Goal: Transaction & Acquisition: Purchase product/service

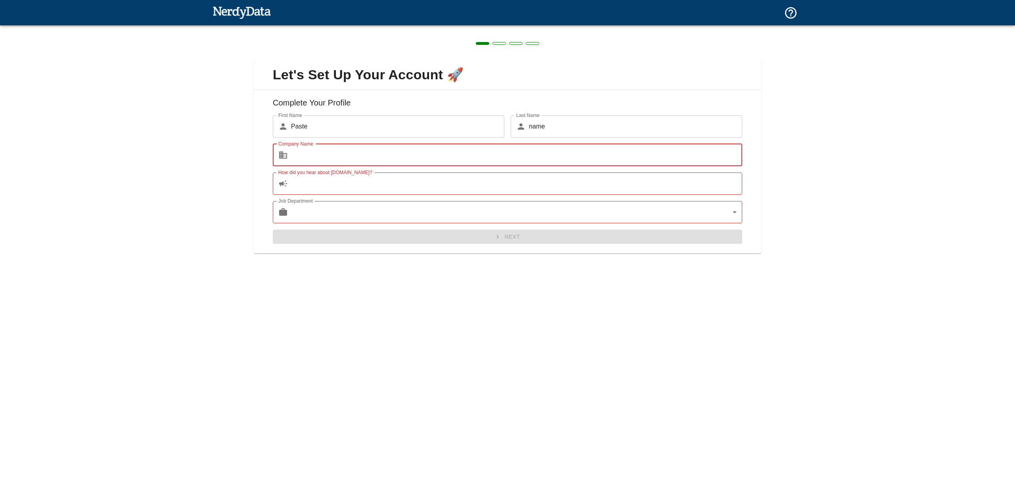
click at [430, 163] on input "Company Name" at bounding box center [516, 155] width 451 height 22
type input "gfdfg"
click at [359, 183] on input "How did you hear about [DOMAIN_NAME]?" at bounding box center [516, 183] width 451 height 22
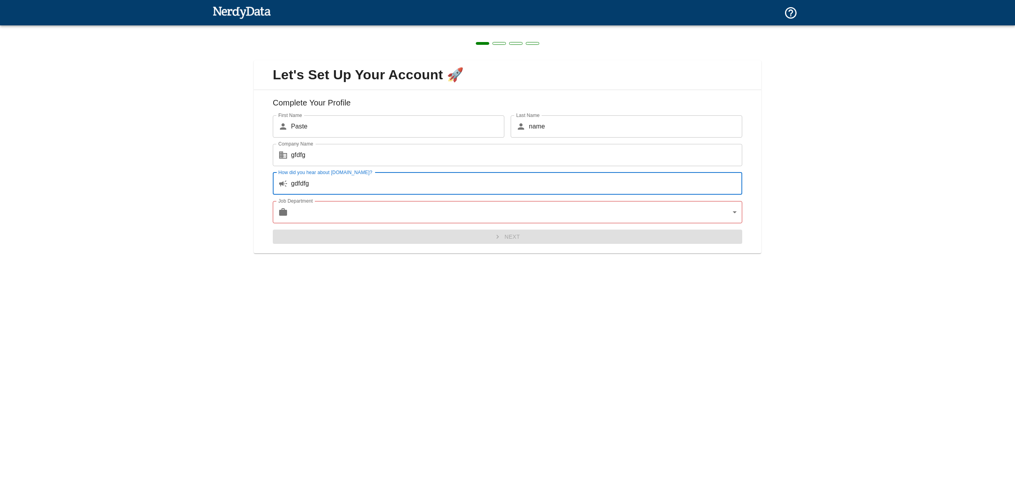
type input "gdfdfg"
click at [353, 28] on body "Technologies Domains Pricing Products Create a Report Create a list of websites…" at bounding box center [507, 14] width 1015 height 28
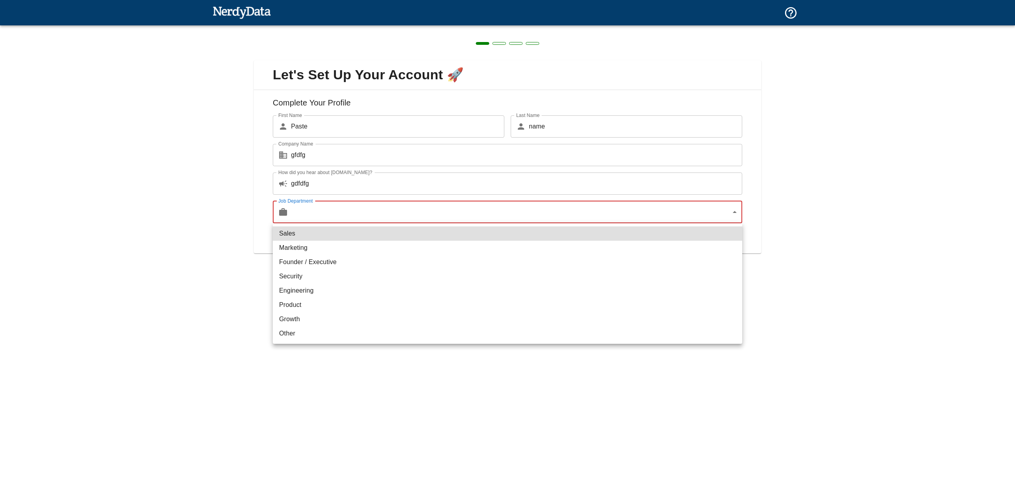
click at [338, 242] on li "Marketing" at bounding box center [507, 248] width 469 height 14
type input "marketing"
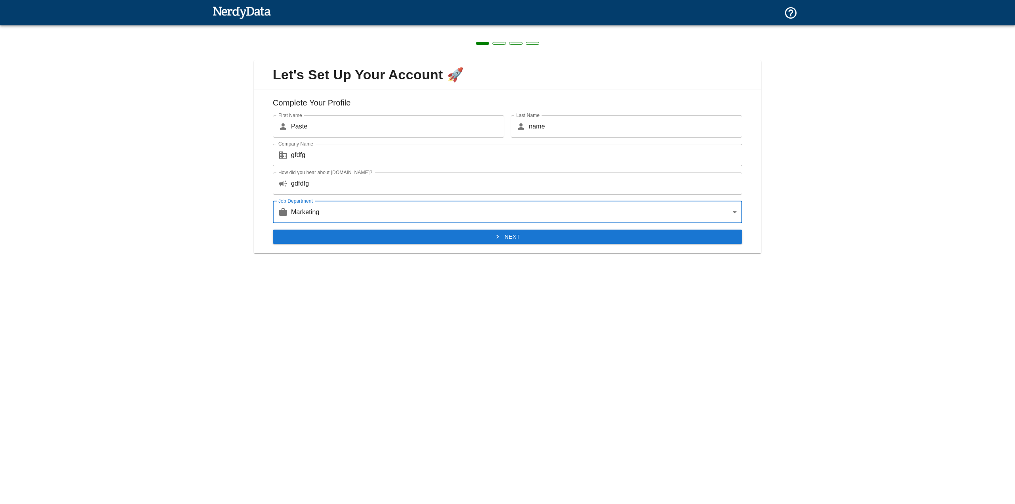
click at [406, 234] on button "Next" at bounding box center [507, 236] width 469 height 15
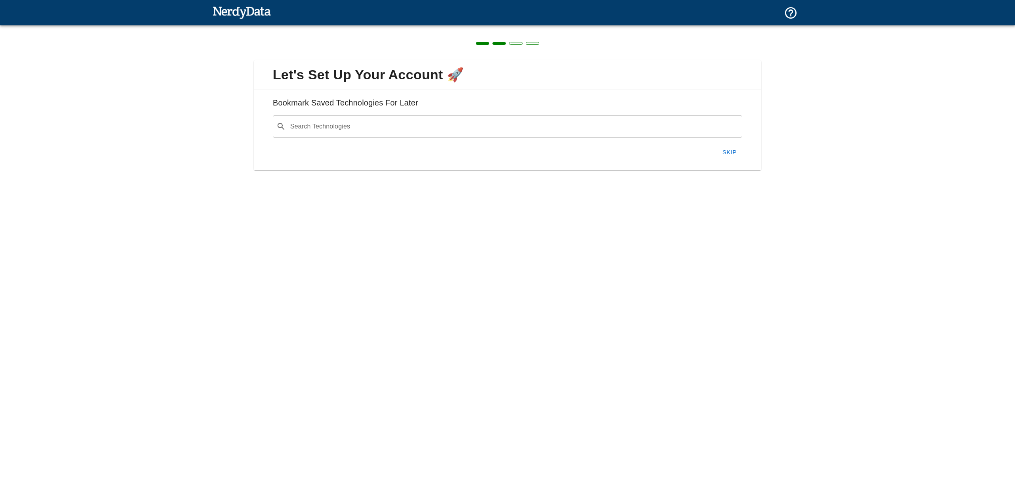
click at [380, 128] on input "Search Technologies" at bounding box center [513, 126] width 449 height 15
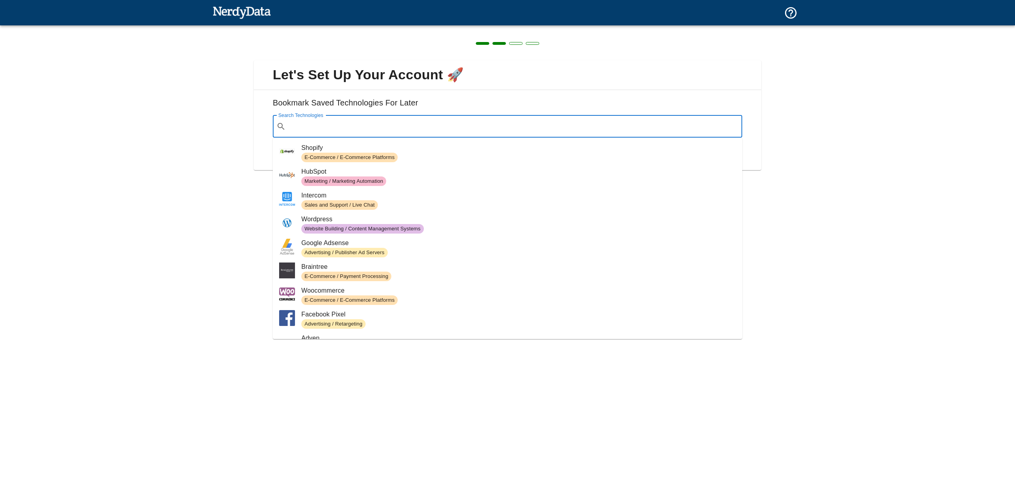
click at [362, 154] on span "E-Commerce / E-Commerce Platforms" at bounding box center [349, 158] width 96 height 8
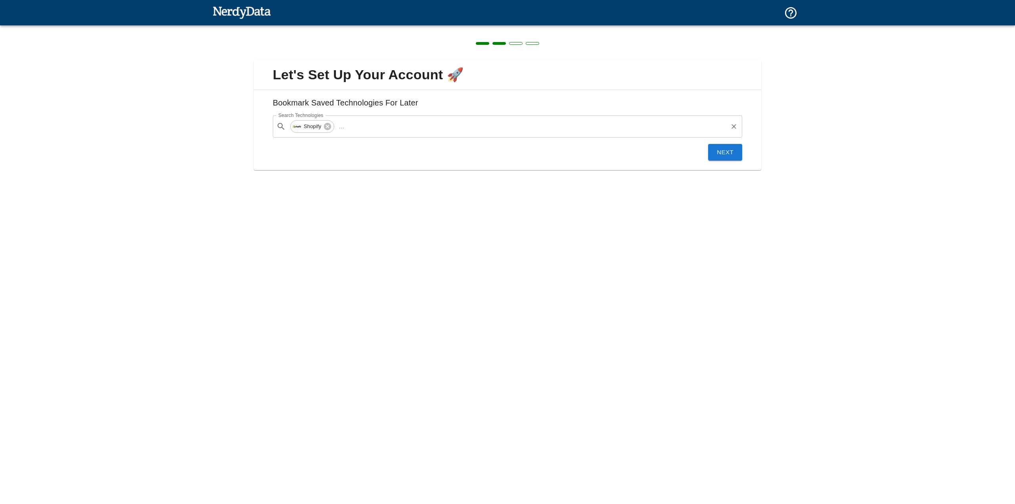
drag, startPoint x: 611, startPoint y: 133, endPoint x: 444, endPoint y: 126, distance: 167.0
click at [608, 133] on input "Search Technologies" at bounding box center [536, 126] width 379 height 15
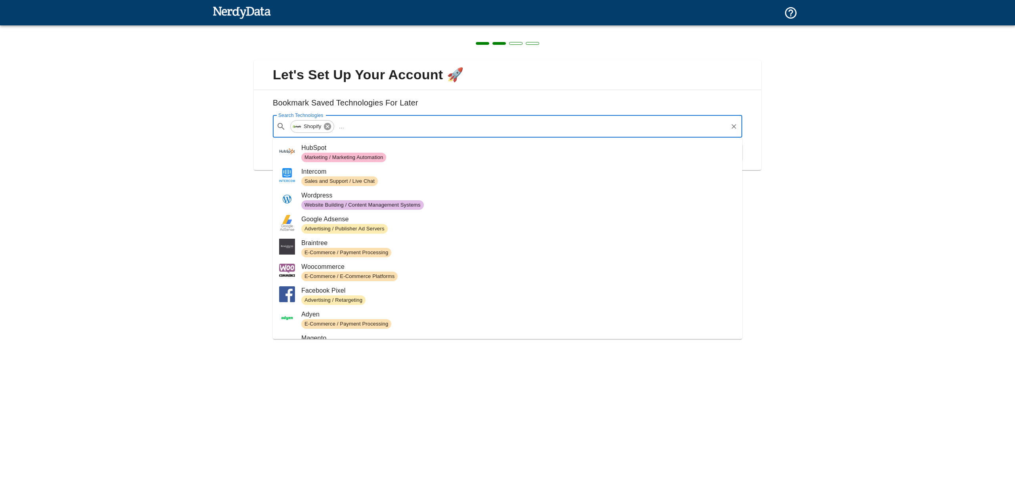
click at [324, 127] on icon at bounding box center [327, 126] width 7 height 7
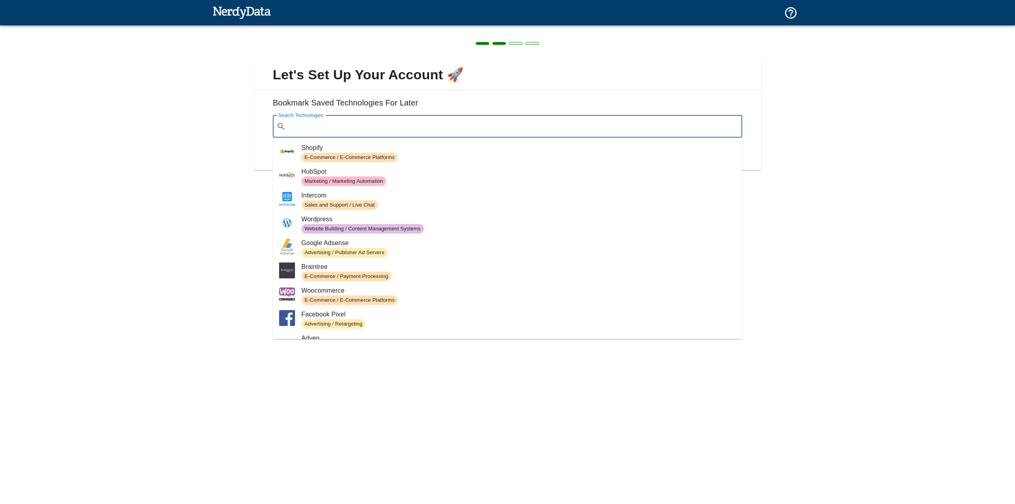
click at [433, 163] on li "Shopify E-Commerce / E-Commerce Platforms" at bounding box center [507, 153] width 469 height 24
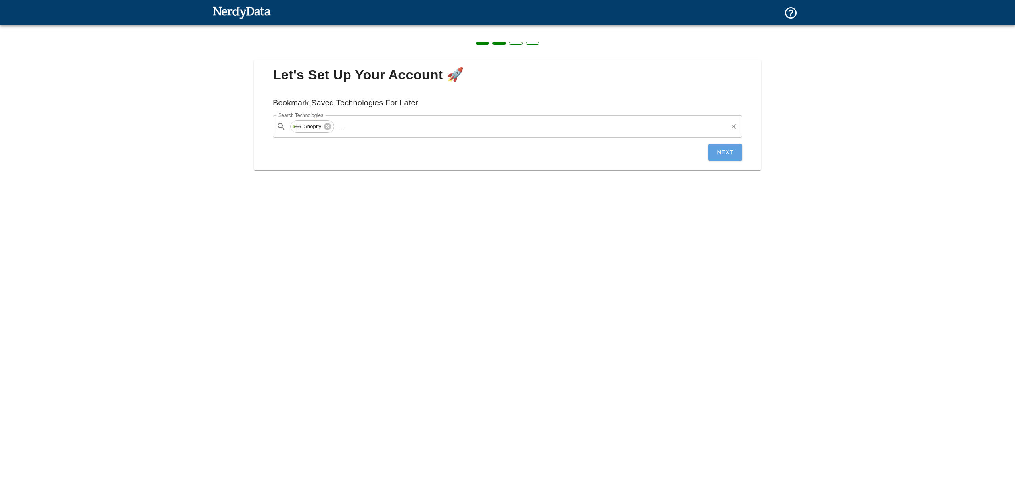
click at [722, 150] on button "Next" at bounding box center [725, 152] width 34 height 17
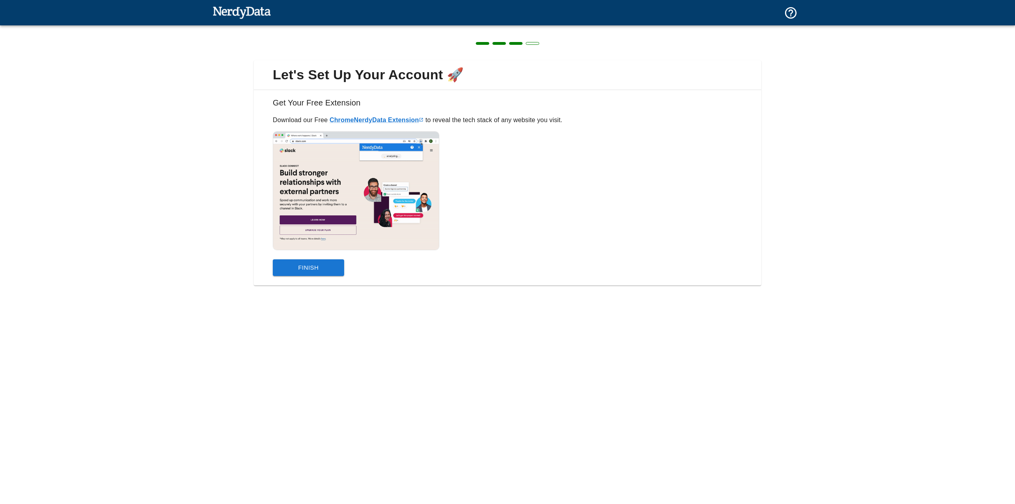
click at [288, 270] on button "Finish" at bounding box center [308, 267] width 71 height 17
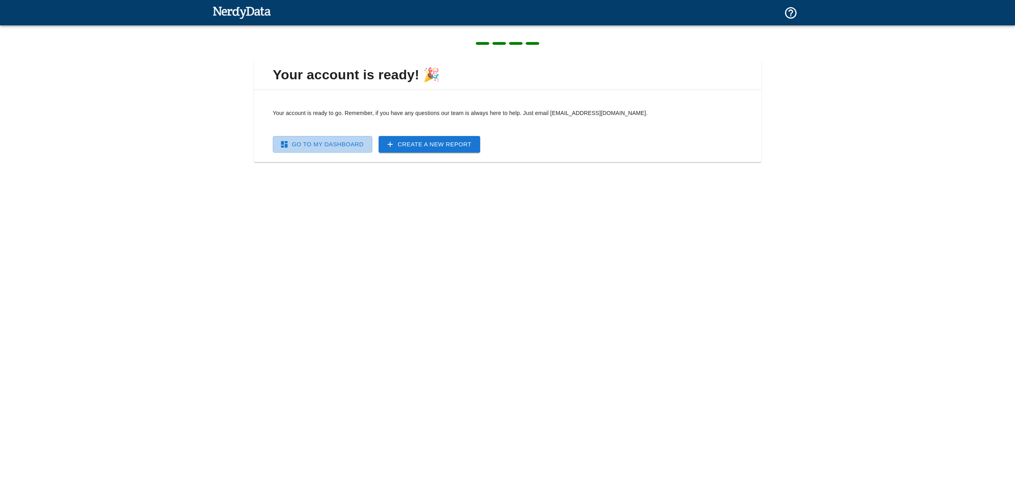
click at [345, 148] on link "Go To My Dashboard" at bounding box center [322, 144] width 99 height 17
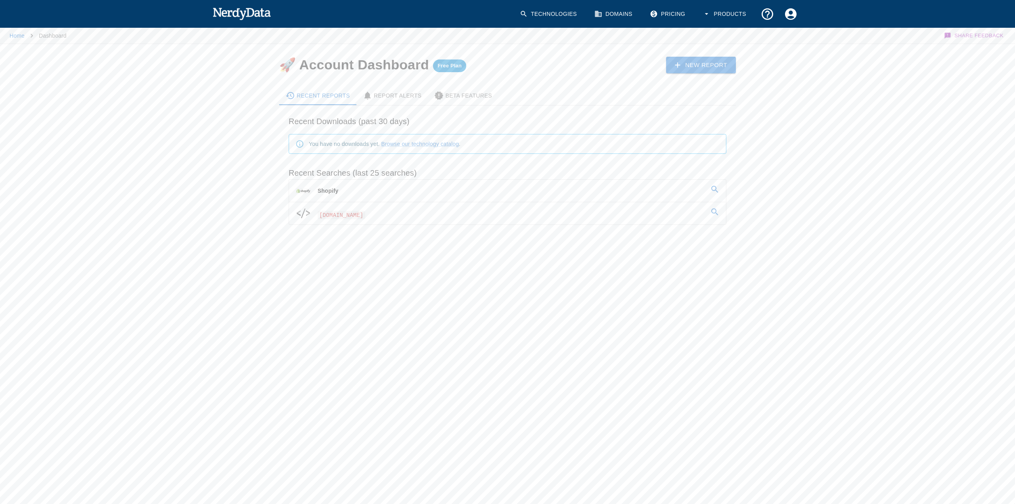
drag, startPoint x: 241, startPoint y: 23, endPoint x: 239, endPoint y: 17, distance: 6.4
click at [241, 22] on div at bounding box center [242, 14] width 61 height 20
click at [237, 14] on img at bounding box center [241, 14] width 58 height 16
click at [543, 14] on link "Technologies" at bounding box center [549, 13] width 68 height 23
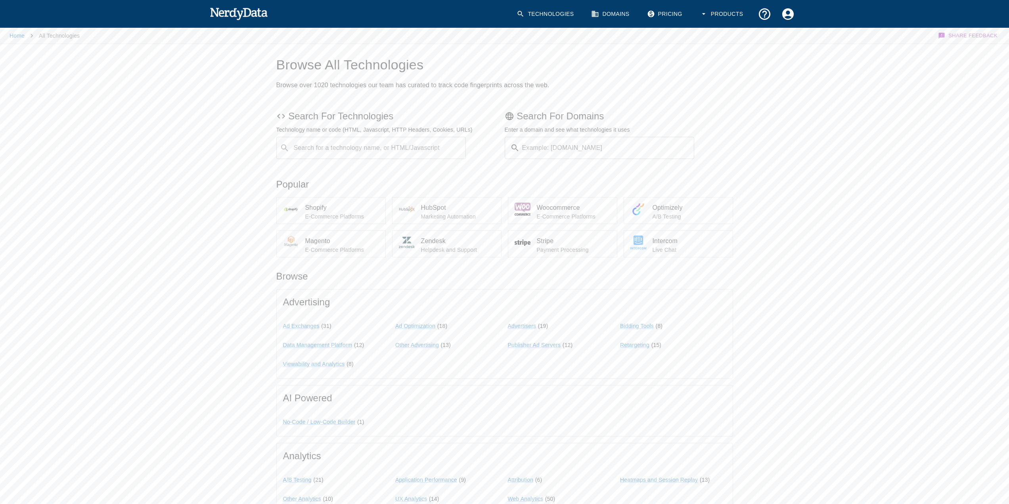
click at [366, 146] on div "Search for a technology name, or HTML/Javascript ​ Search for a technology name…" at bounding box center [371, 148] width 190 height 22
click at [597, 145] on input "Domain Search" at bounding box center [609, 148] width 172 height 22
type input "[DOMAIN_NAME]"
click at [677, 145] on button "Submit" at bounding box center [668, 148] width 40 height 12
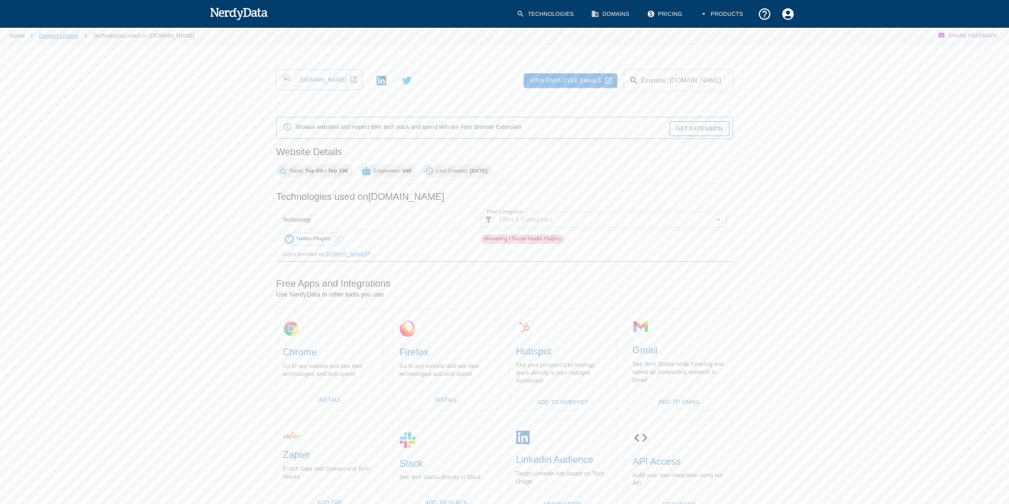
click at [50, 34] on link "Domain Lookup" at bounding box center [59, 35] width 40 height 6
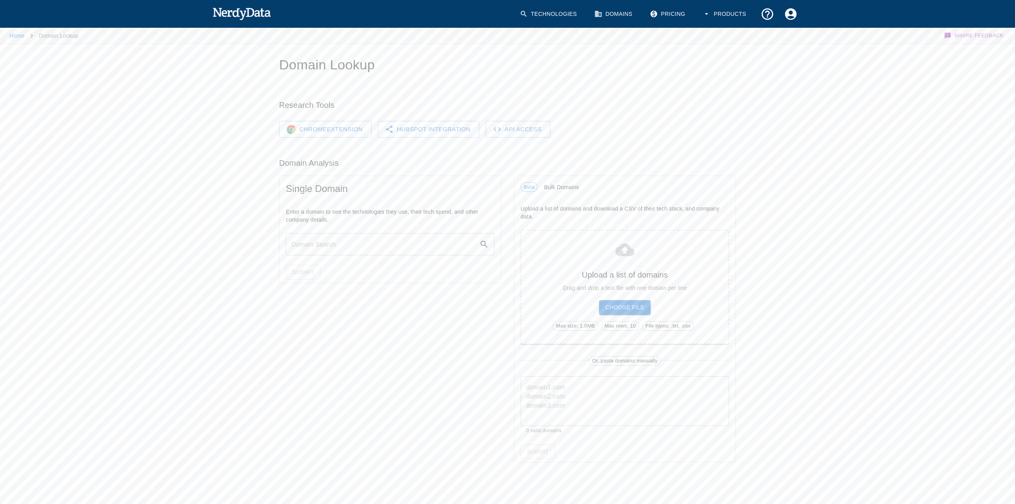
click at [362, 235] on input "text" at bounding box center [382, 244] width 193 height 22
type input "[DOMAIN_NAME]"
click at [309, 264] on div "Submit" at bounding box center [389, 272] width 221 height 21
click at [303, 270] on button "Submit" at bounding box center [303, 272] width 34 height 15
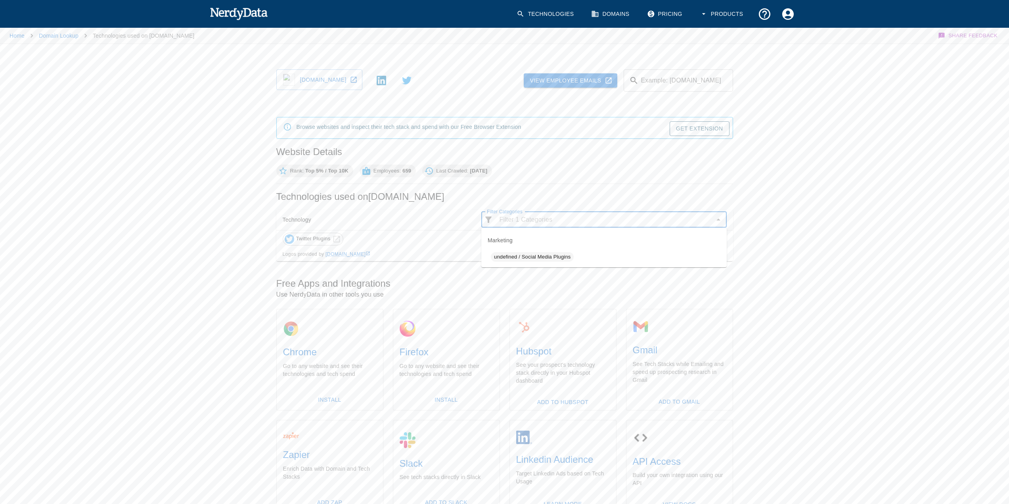
click at [511, 222] on input "Filter Categories" at bounding box center [603, 219] width 215 height 11
click at [428, 229] on th "Technology" at bounding box center [375, 219] width 199 height 21
click at [525, 239] on span "Marketing / Social Media Plugins" at bounding box center [522, 239] width 83 height 8
drag, startPoint x: 529, startPoint y: 222, endPoint x: 528, endPoint y: 229, distance: 7.2
click at [529, 222] on input "Filter Categories" at bounding box center [603, 219] width 215 height 11
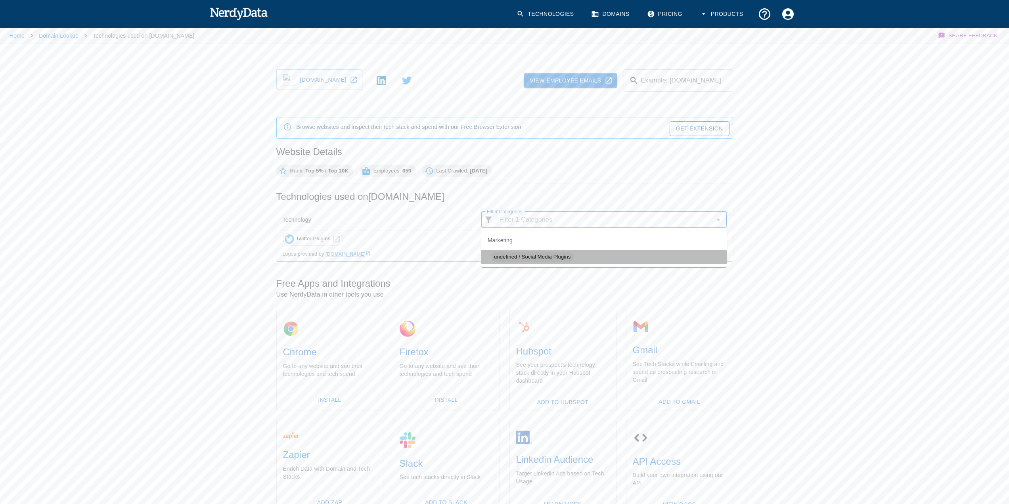
click at [523, 254] on span "undefined / Social Media Plugins" at bounding box center [532, 257] width 83 height 8
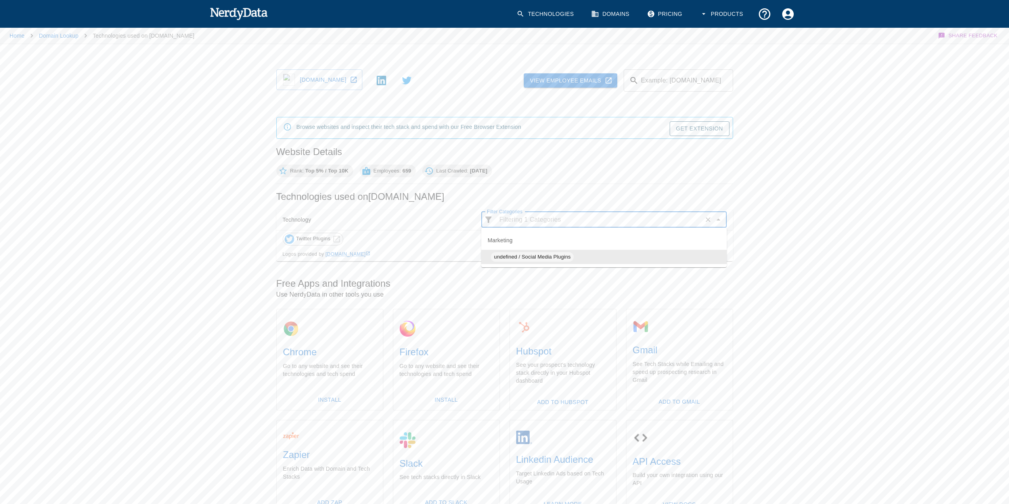
click at [414, 242] on td "Twitter Plugins" at bounding box center [375, 238] width 199 height 17
drag, startPoint x: 296, startPoint y: 128, endPoint x: 546, endPoint y: 119, distance: 251.0
click at [490, 119] on div "Browse websites and inspect their tech stack and spend with our Free Browser Ex…" at bounding box center [504, 128] width 457 height 22
click at [553, 118] on div "Browse websites and inspect their tech stack and spend with our Free Browser Ex…" at bounding box center [504, 128] width 457 height 22
click at [295, 78] on div at bounding box center [289, 80] width 16 height 16
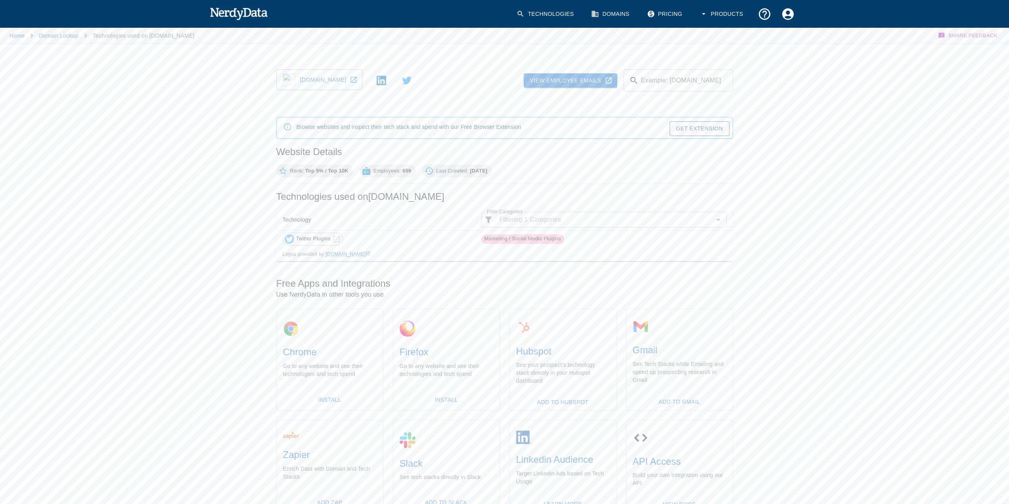
click at [243, 2] on div "Technologies Domains Pricing Products" at bounding box center [505, 14] width 590 height 28
click at [230, 15] on img at bounding box center [239, 14] width 58 height 16
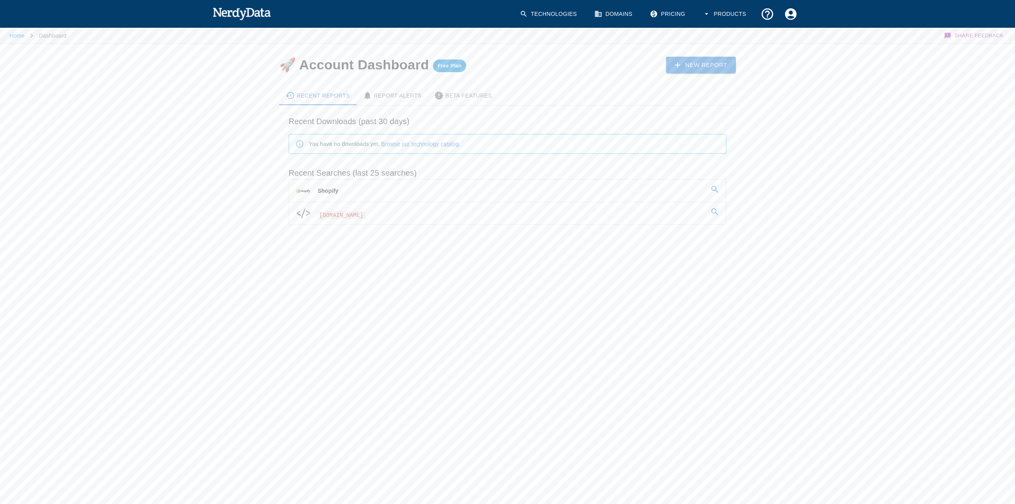
click at [715, 212] on icon at bounding box center [715, 212] width 10 height 10
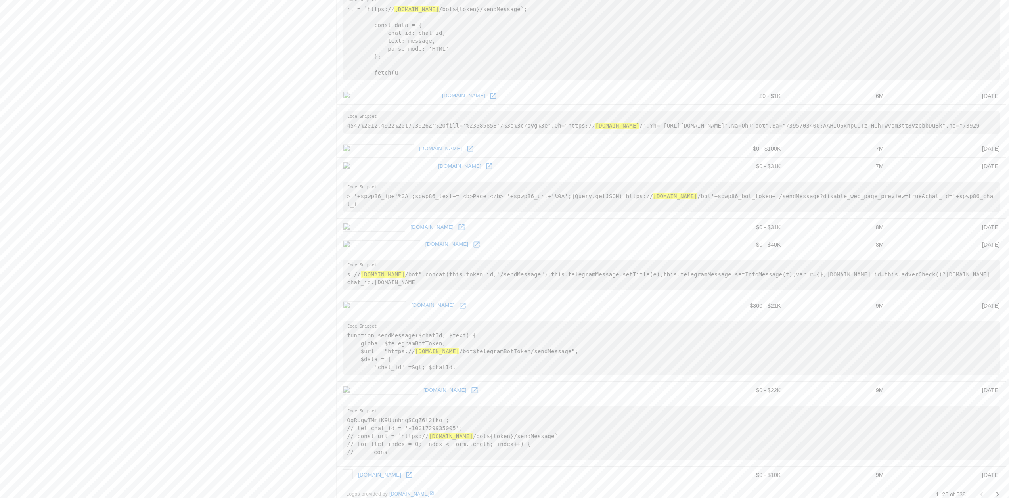
scroll to position [898, 0]
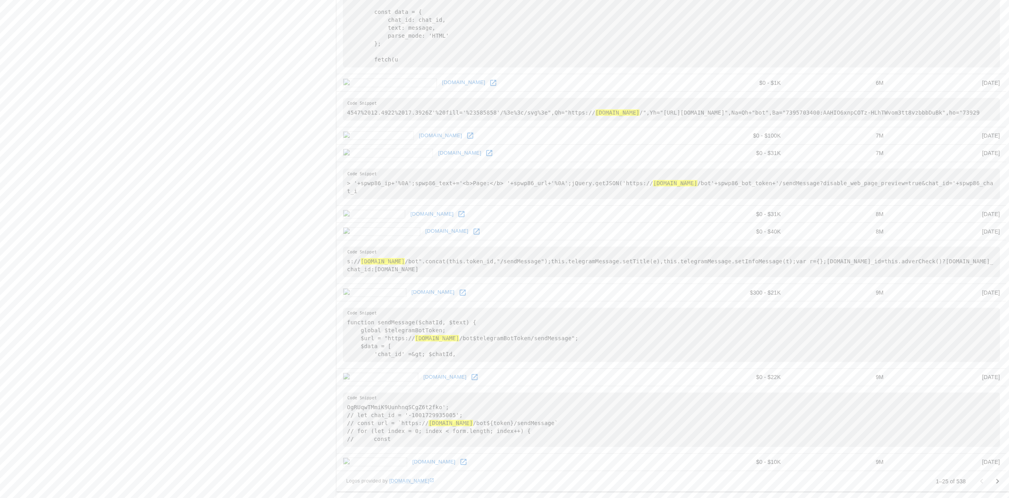
drag, startPoint x: 404, startPoint y: 206, endPoint x: 409, endPoint y: 214, distance: 9.4
click at [774, 482] on icon "Go to next page" at bounding box center [997, 480] width 3 height 5
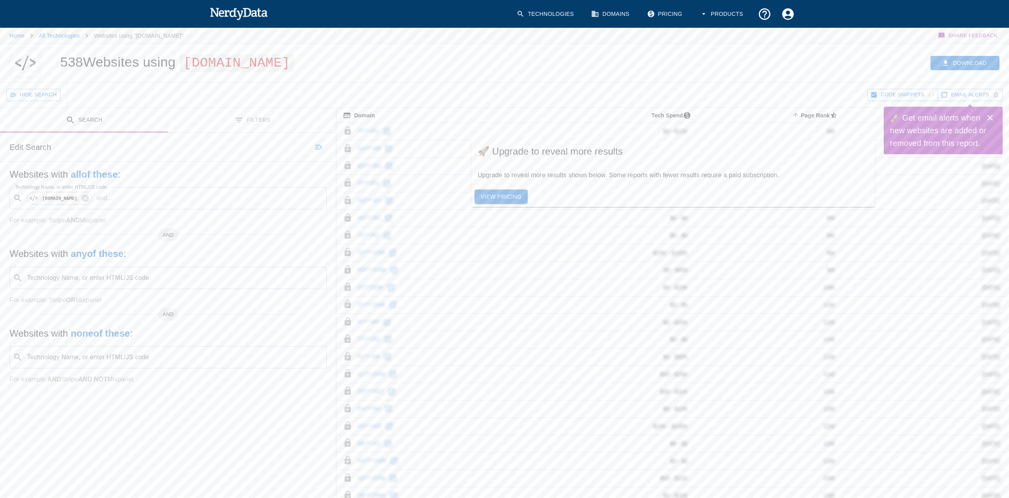
click at [493, 196] on link "View Pricing" at bounding box center [501, 196] width 54 height 15
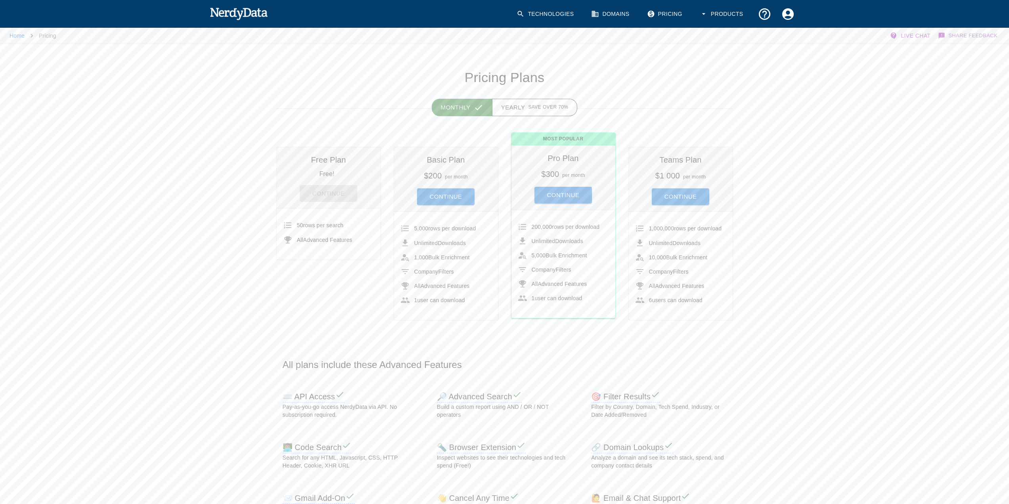
click at [441, 179] on h6 "$200" at bounding box center [433, 175] width 18 height 9
click at [443, 192] on button "Continue" at bounding box center [446, 196] width 58 height 17
click at [445, 196] on button "Continue" at bounding box center [446, 196] width 58 height 17
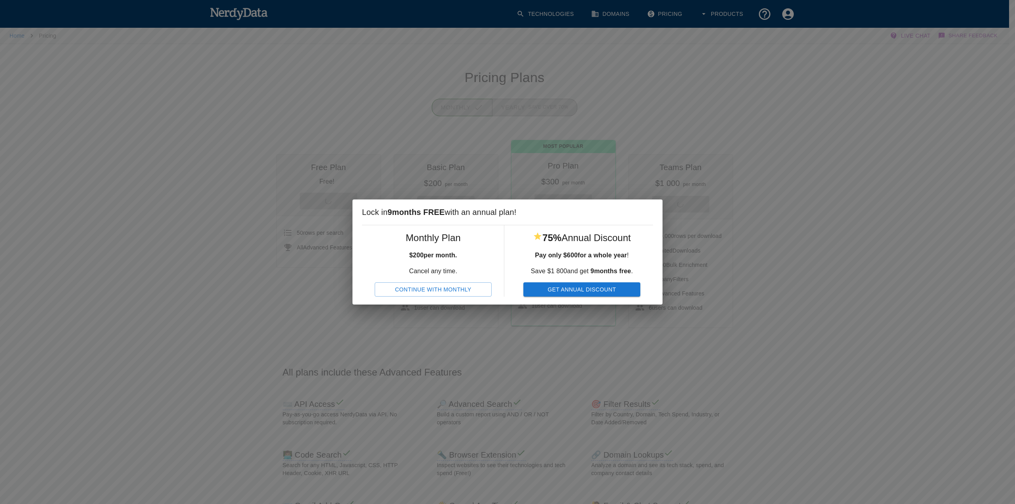
click at [567, 293] on button "Get Annual Discount" at bounding box center [581, 289] width 117 height 15
